Goal: Transaction & Acquisition: Purchase product/service

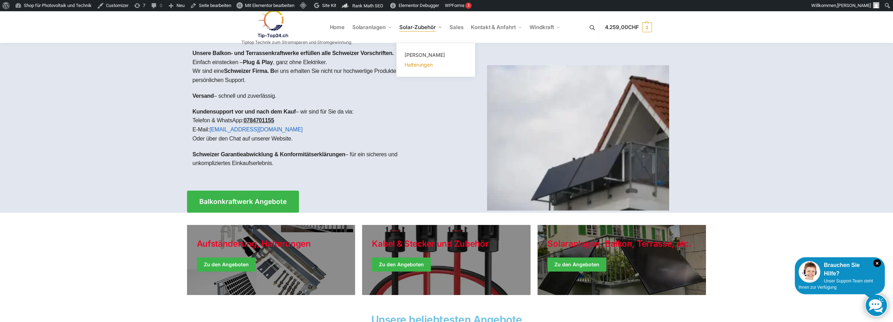
click at [418, 64] on span "Halterungen" at bounding box center [418, 65] width 28 height 6
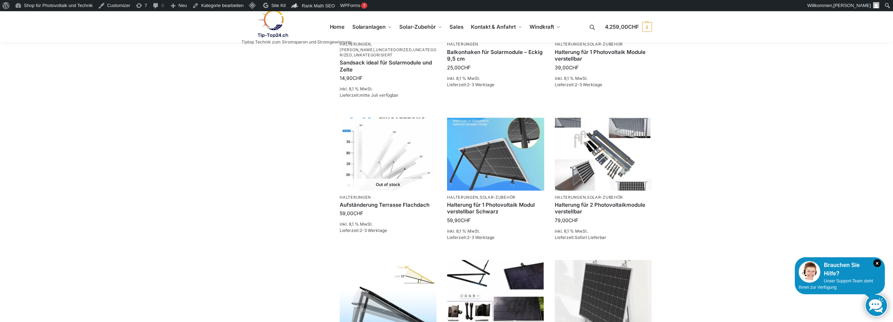
scroll to position [561, 0]
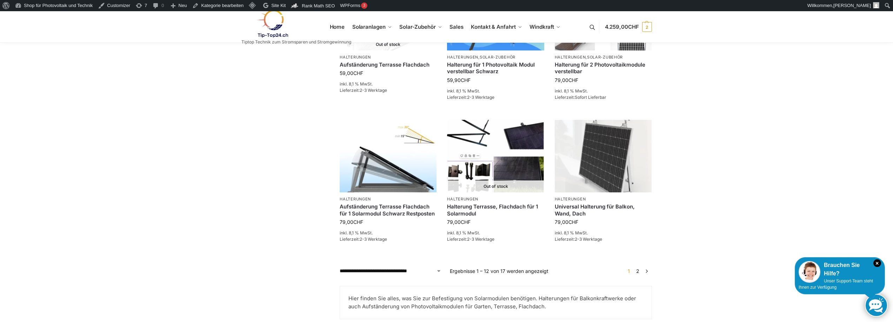
click at [639, 271] on link "2" at bounding box center [637, 271] width 7 height 6
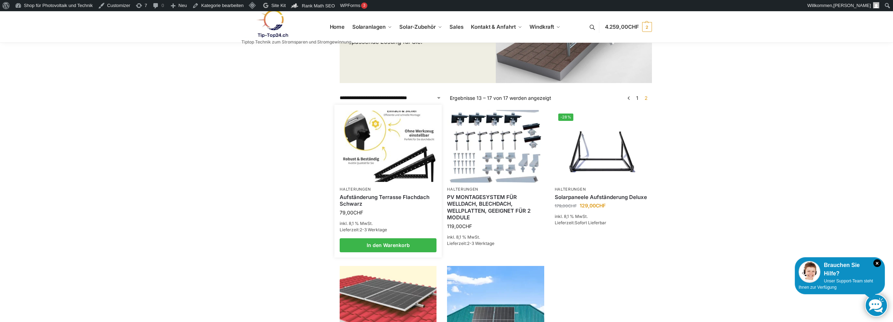
click at [349, 195] on link "Aufständerung Terrasse Flachdach Schwarz" at bounding box center [388, 201] width 97 height 14
